Goal: Task Accomplishment & Management: Use online tool/utility

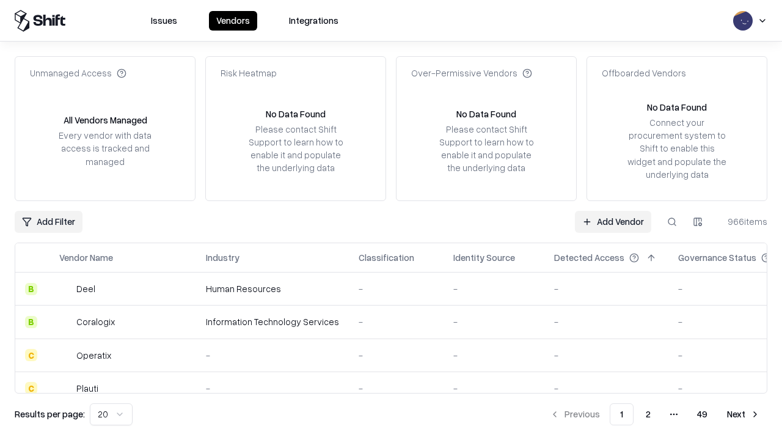
click at [613, 221] on link "Add Vendor" at bounding box center [613, 222] width 76 height 22
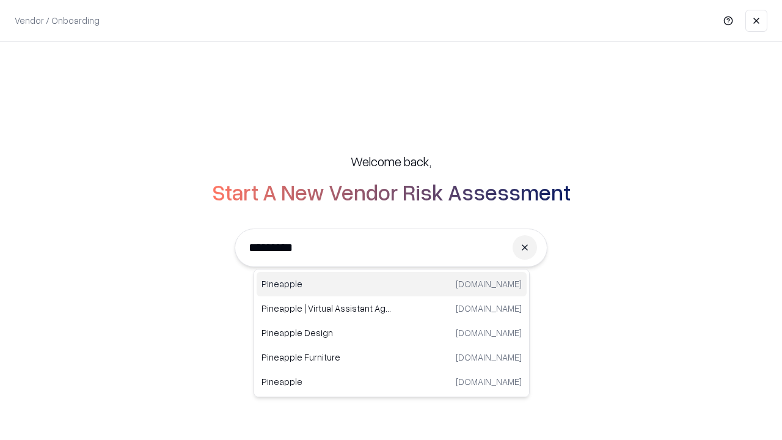
click at [391, 284] on div "Pineapple [DOMAIN_NAME]" at bounding box center [392, 284] width 270 height 24
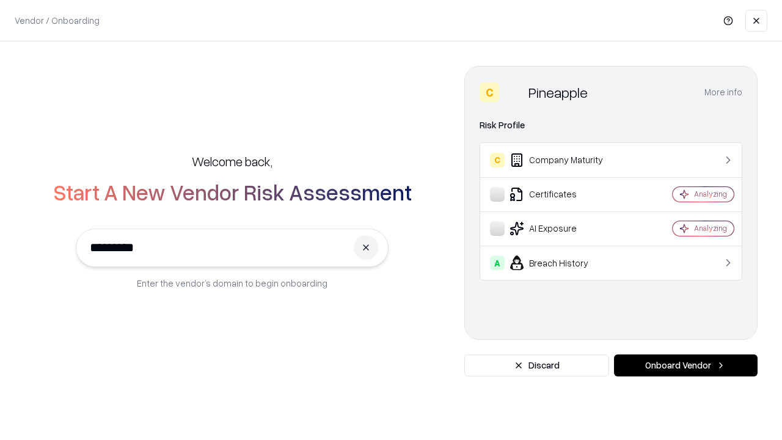
type input "*********"
click at [685, 365] on button "Onboard Vendor" at bounding box center [686, 365] width 144 height 22
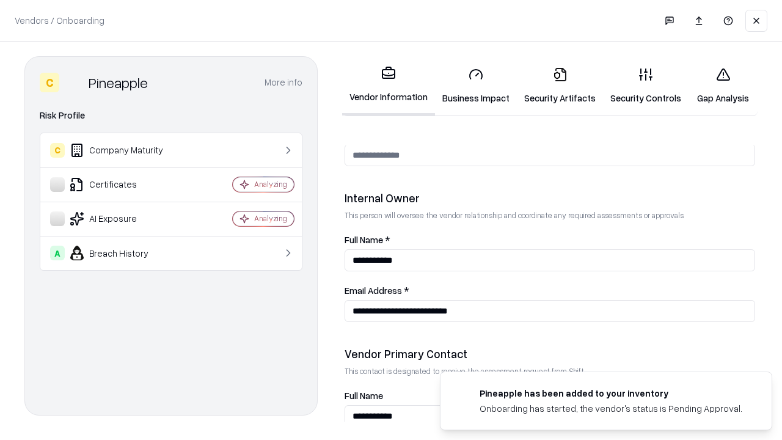
scroll to position [633, 0]
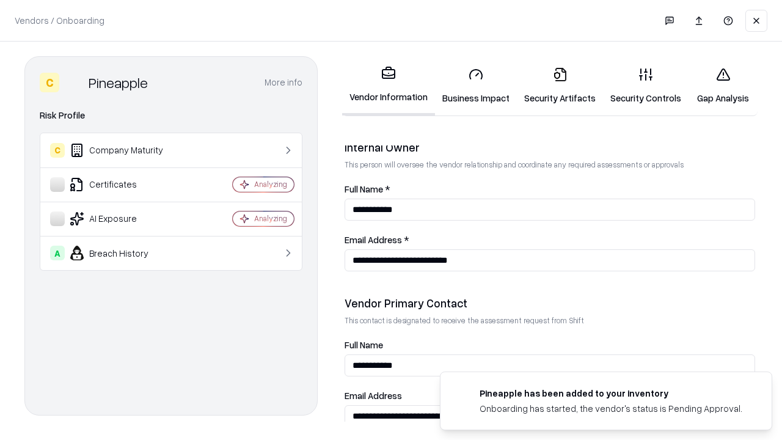
click at [559, 86] on link "Security Artifacts" at bounding box center [560, 85] width 86 height 57
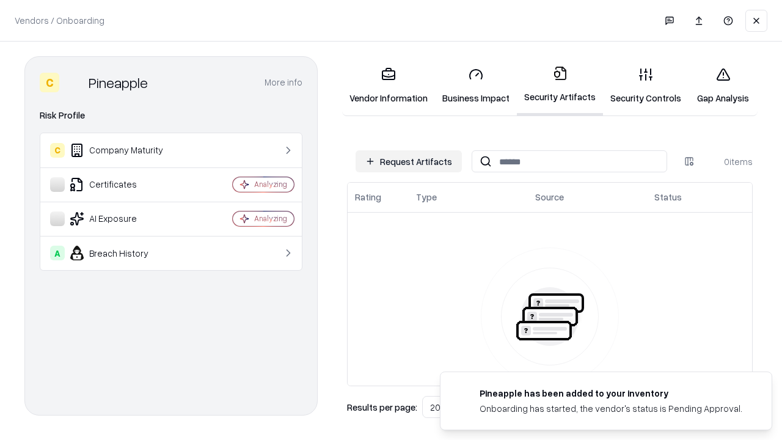
click at [409, 161] on button "Request Artifacts" at bounding box center [408, 161] width 106 height 22
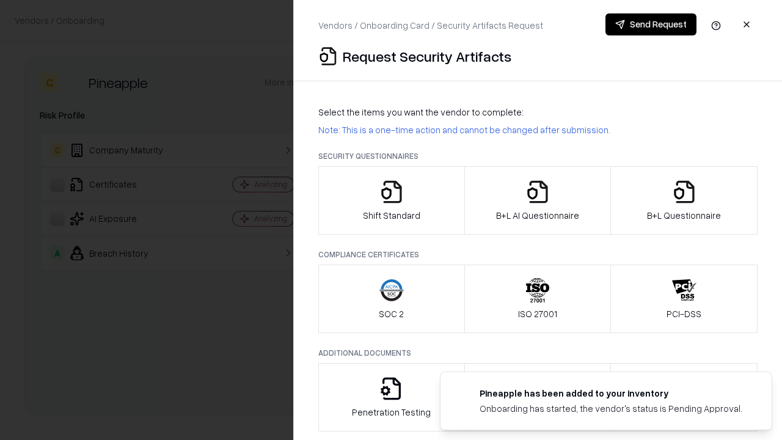
click at [683, 200] on icon "button" at bounding box center [684, 192] width 24 height 24
click at [537, 200] on icon "button" at bounding box center [537, 192] width 24 height 24
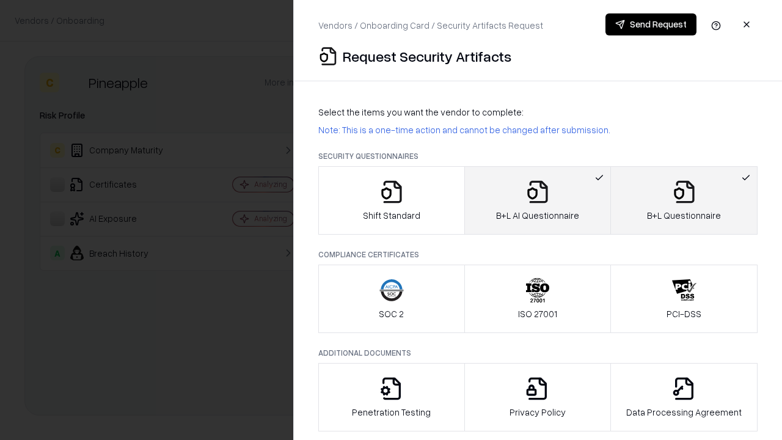
click at [650, 24] on button "Send Request" at bounding box center [650, 24] width 91 height 22
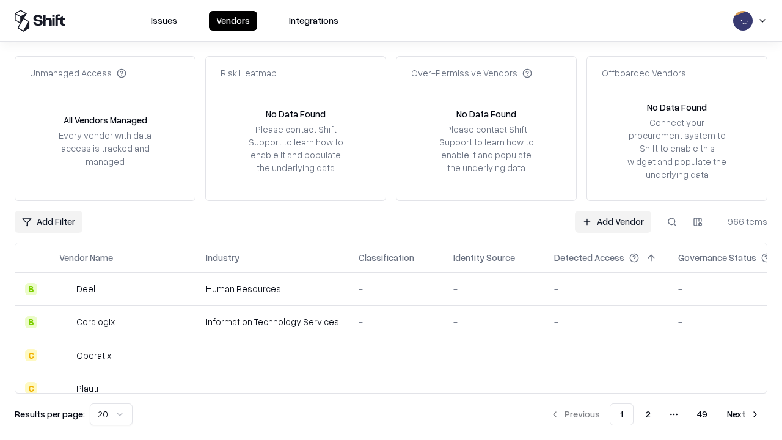
click at [672, 221] on button at bounding box center [672, 222] width 22 height 22
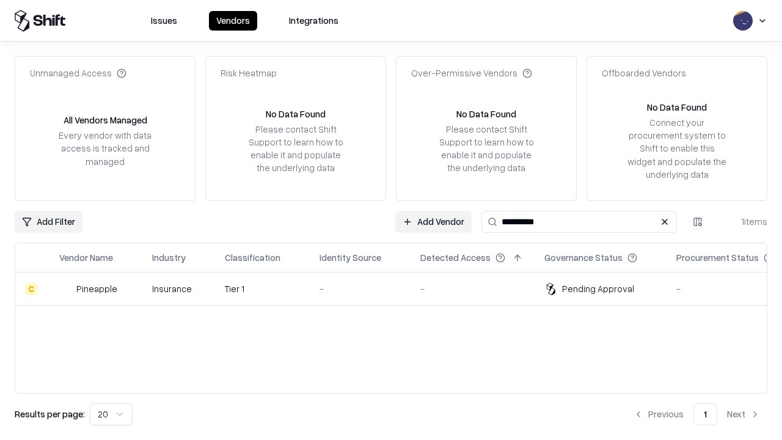
type input "*********"
click at [398, 288] on div "-" at bounding box center [359, 288] width 81 height 13
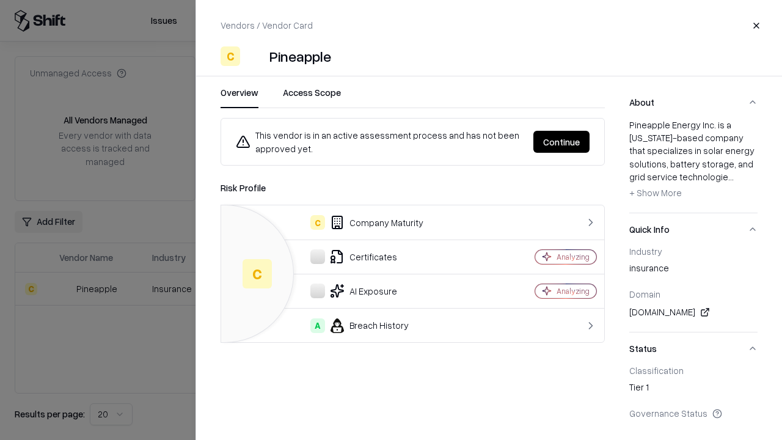
click at [561, 142] on button "Continue" at bounding box center [561, 142] width 56 height 22
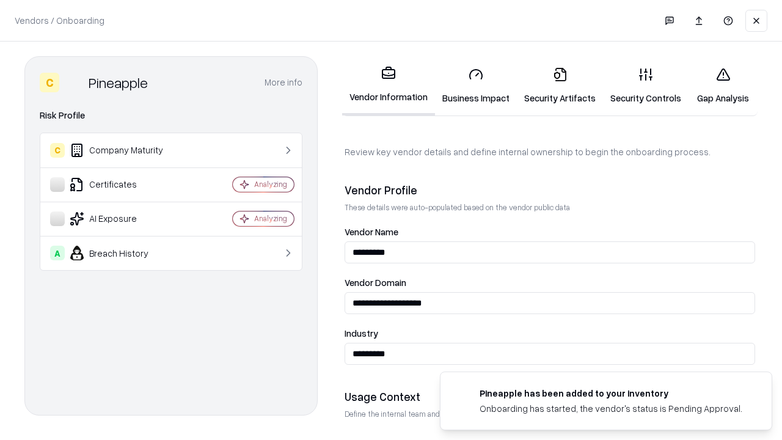
click at [559, 86] on link "Security Artifacts" at bounding box center [560, 85] width 86 height 57
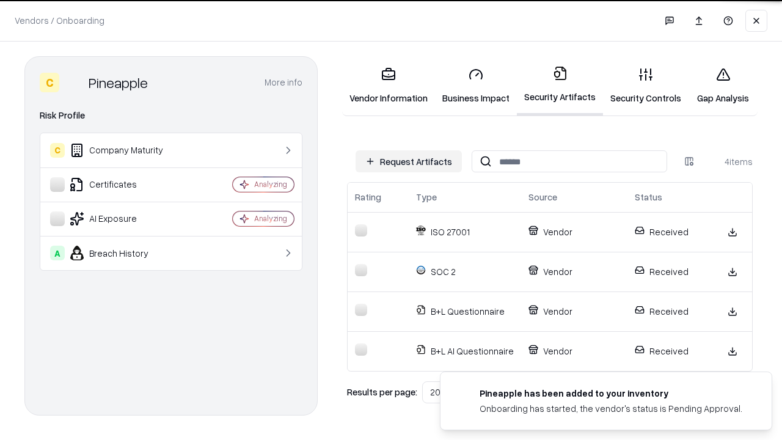
click at [723, 86] on link "Gap Analysis" at bounding box center [722, 85] width 69 height 57
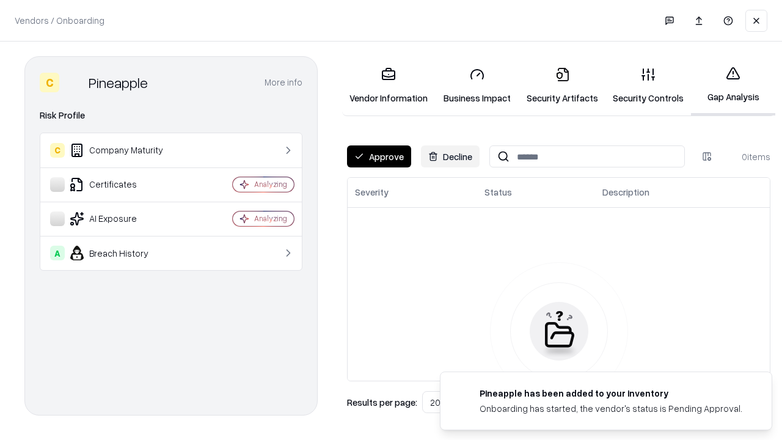
click at [379, 156] on button "Approve" at bounding box center [379, 156] width 64 height 22
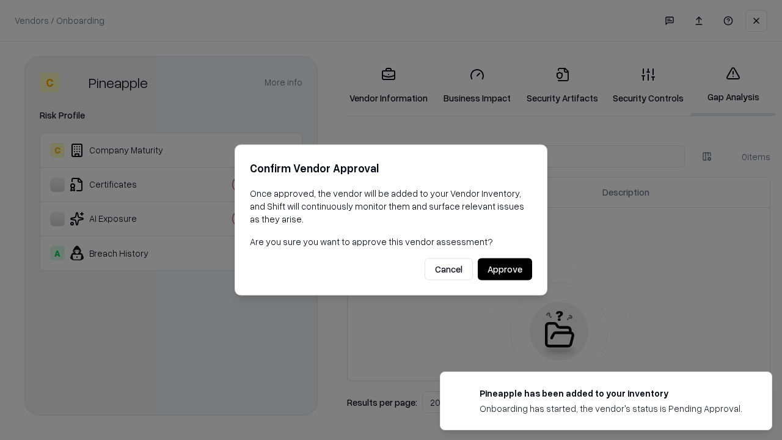
click at [504, 269] on button "Approve" at bounding box center [505, 269] width 54 height 22
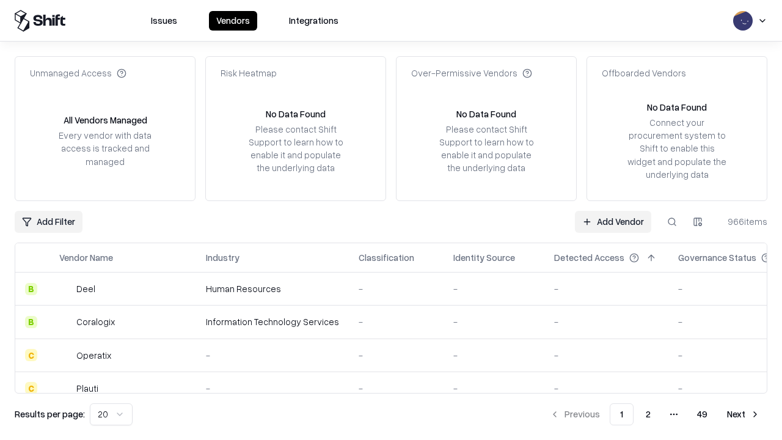
type input "*********"
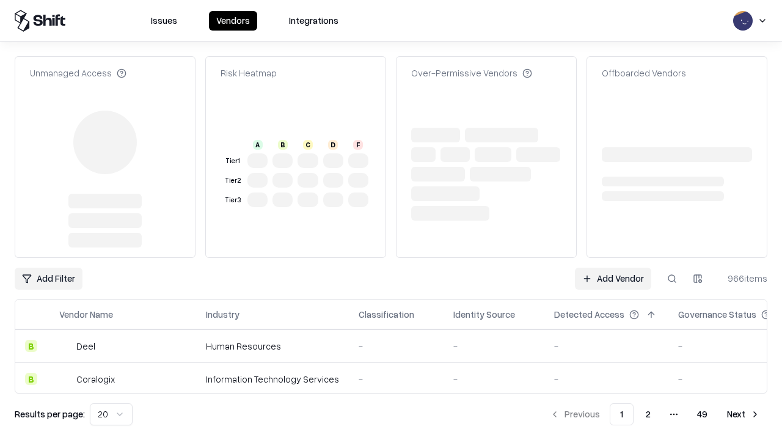
click at [613, 268] on link "Add Vendor" at bounding box center [613, 279] width 76 height 22
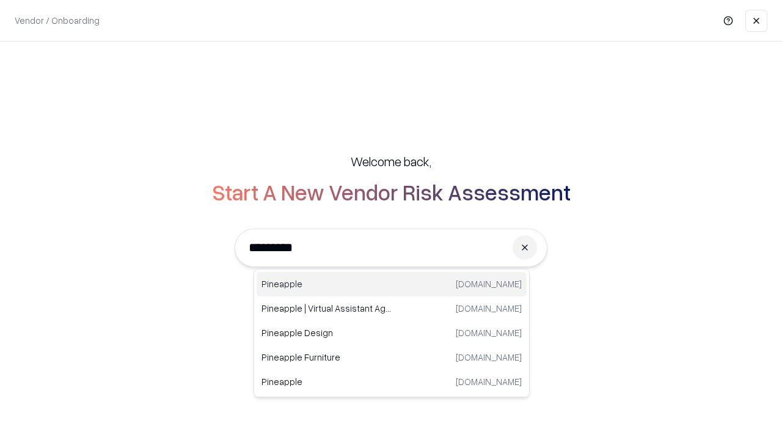
click at [391, 284] on div "Pineapple [DOMAIN_NAME]" at bounding box center [392, 284] width 270 height 24
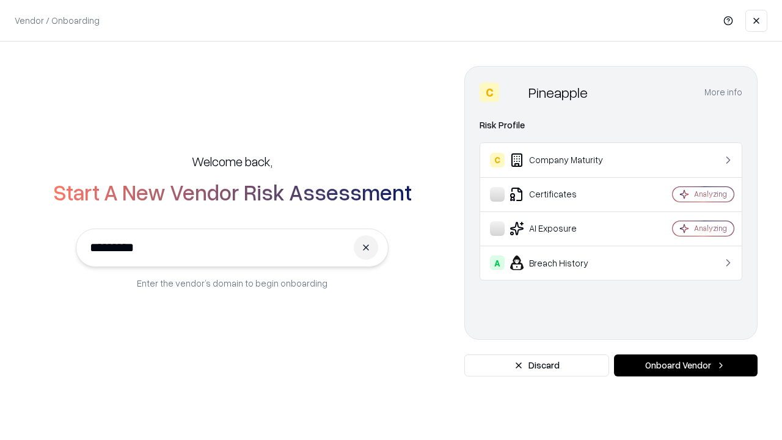
type input "*********"
click at [685, 365] on button "Onboard Vendor" at bounding box center [686, 365] width 144 height 22
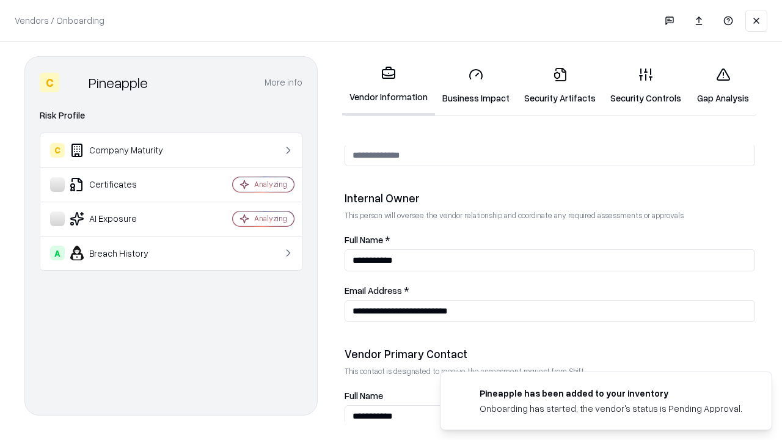
scroll to position [633, 0]
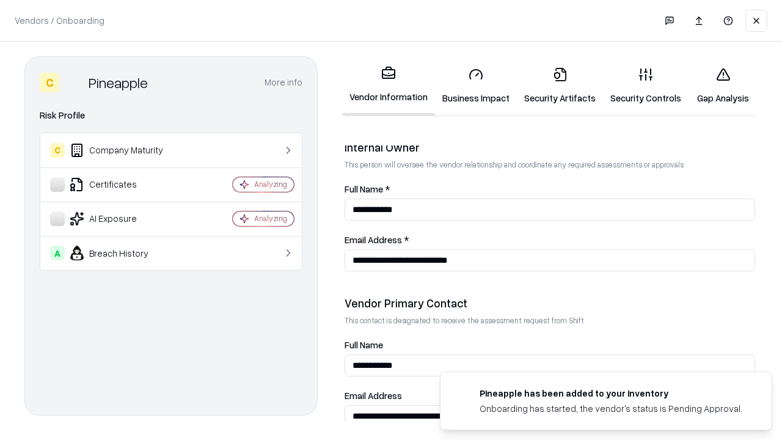
click at [723, 86] on link "Gap Analysis" at bounding box center [722, 85] width 69 height 57
